Goal: Transaction & Acquisition: Purchase product/service

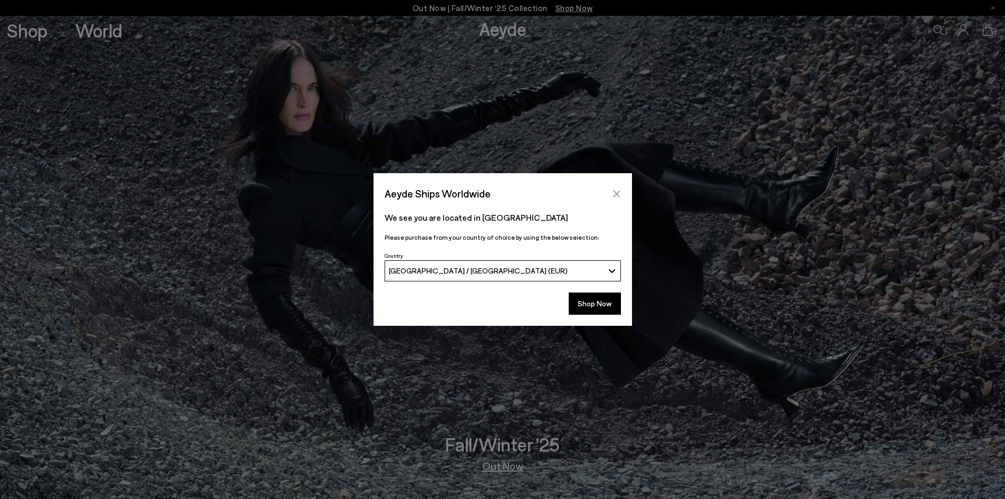
click at [615, 194] on icon "Close" at bounding box center [616, 193] width 8 height 8
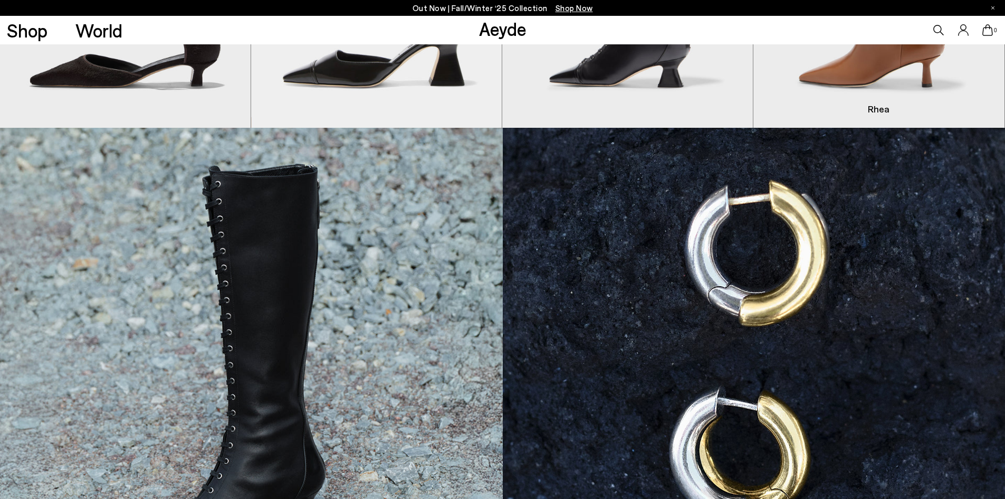
scroll to position [897, 0]
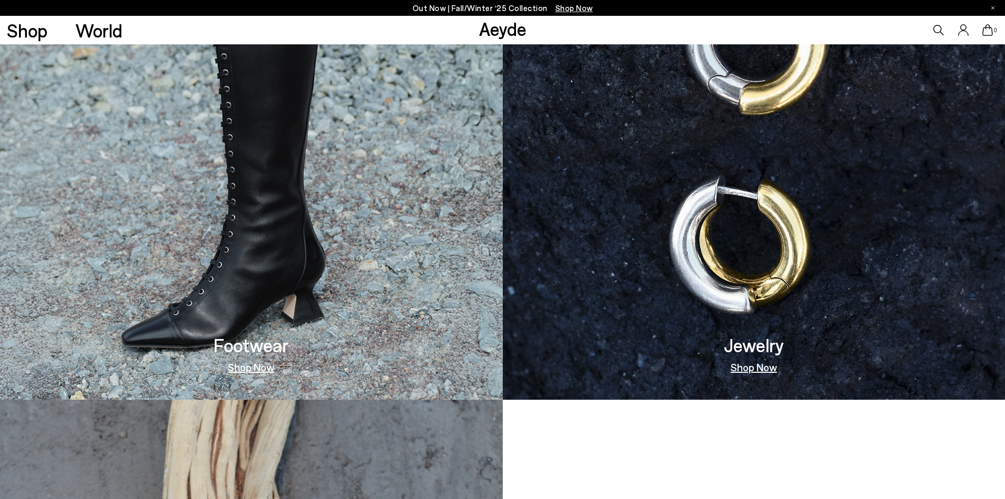
click at [254, 368] on link "Shop Now" at bounding box center [251, 366] width 46 height 11
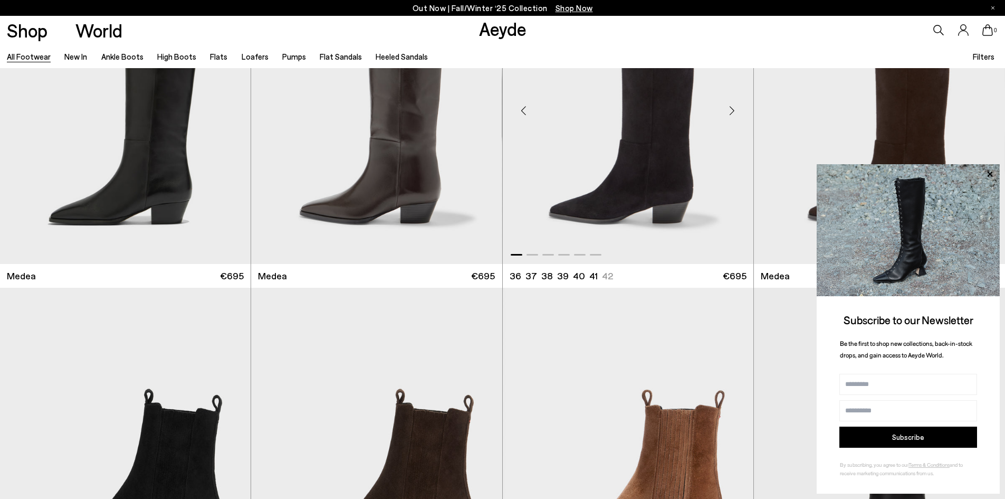
scroll to position [158, 0]
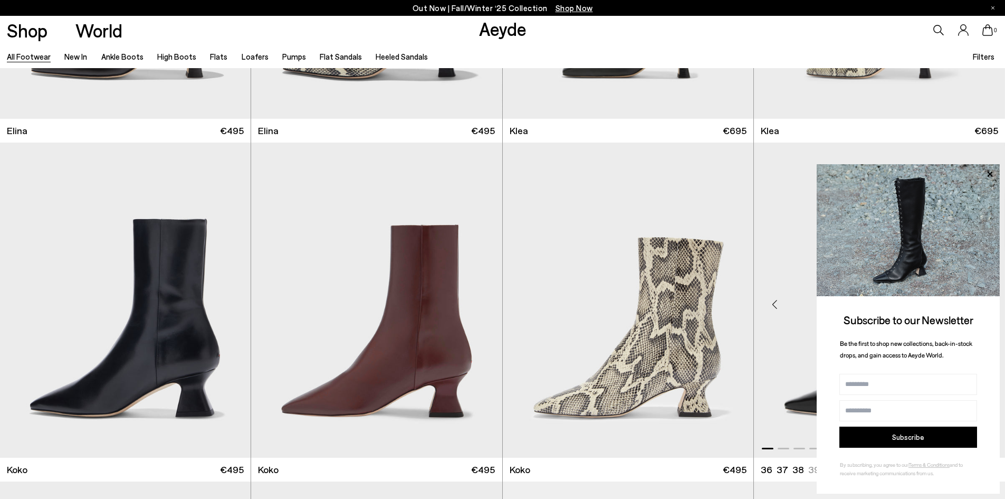
scroll to position [1741, 0]
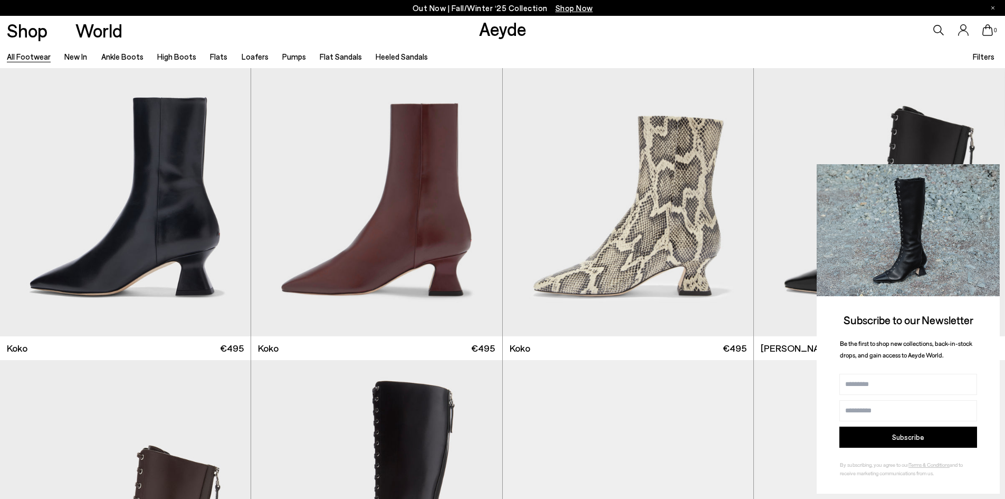
click at [992, 174] on icon at bounding box center [990, 174] width 14 height 14
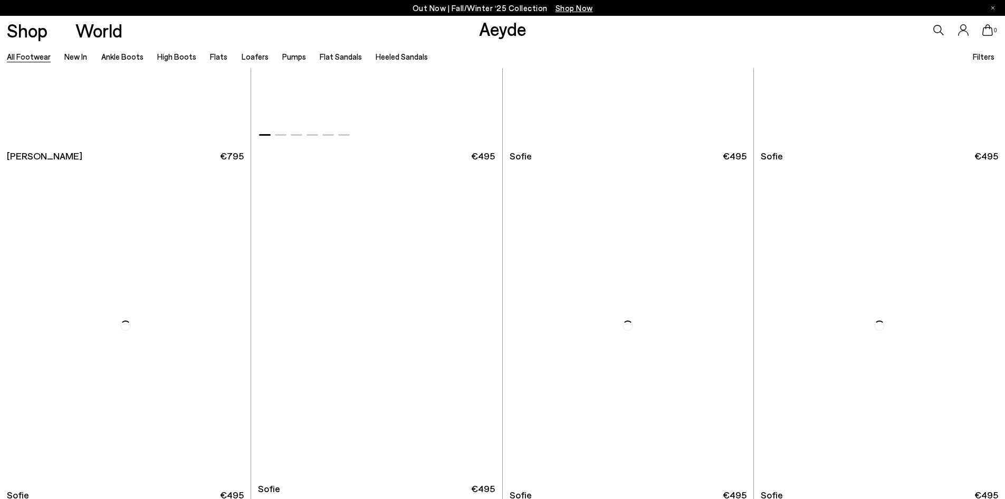
scroll to position [4431, 0]
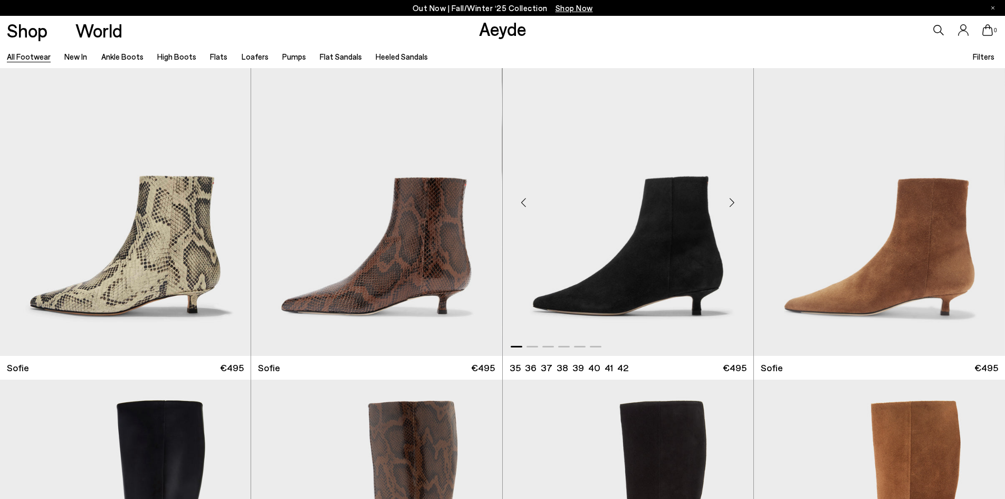
click at [730, 205] on div "Next slide" at bounding box center [732, 203] width 32 height 32
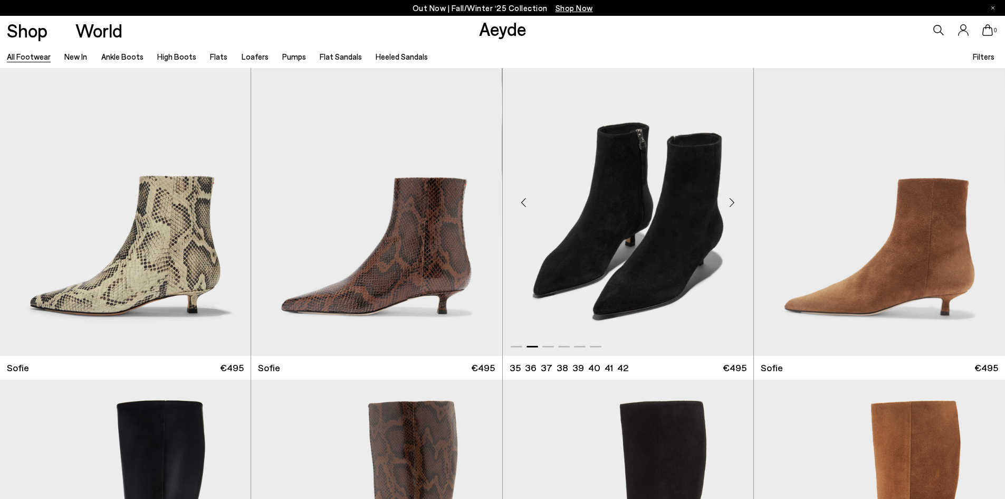
click at [730, 205] on div "Next slide" at bounding box center [732, 203] width 32 height 32
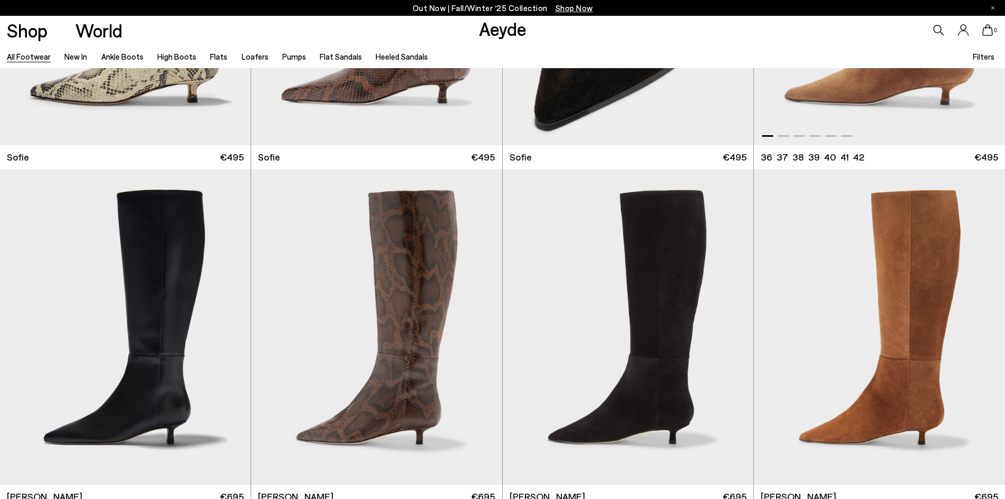
scroll to position [4642, 0]
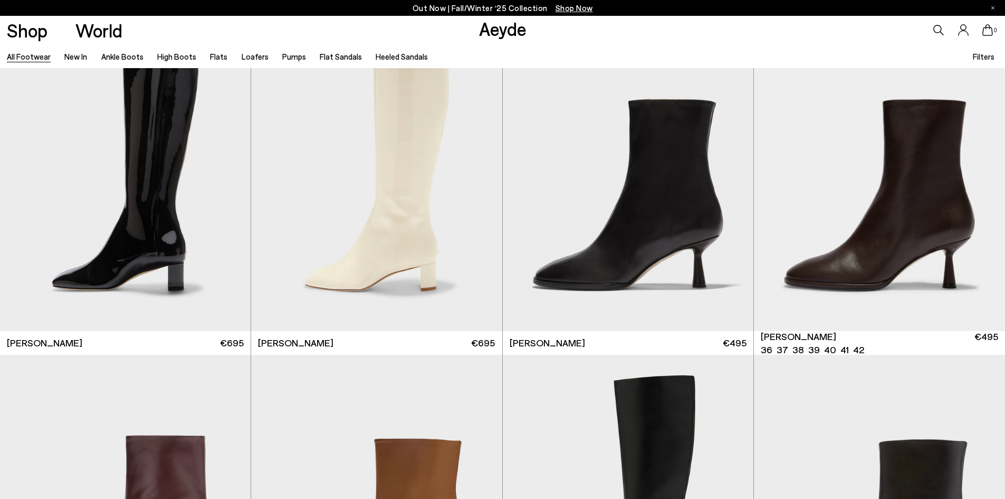
scroll to position [6573, 0]
